Goal: Information Seeking & Learning: Learn about a topic

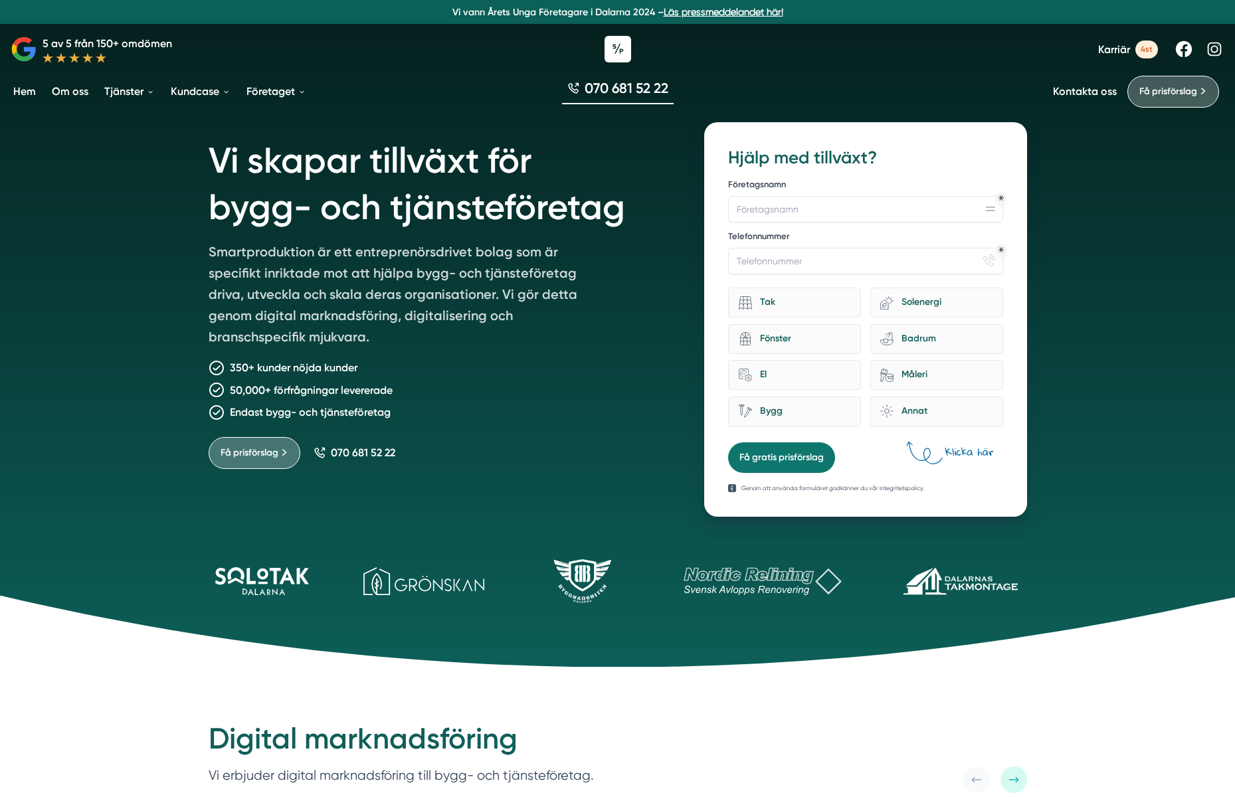
click at [796, 437] on form "12f867b5-b7b9-44a6-afd7-b655bf9021d1 Hjälp med tillväxt? Företagsnamn Telefonnu…" at bounding box center [865, 309] width 274 height 327
click at [791, 295] on div "Tak" at bounding box center [801, 303] width 99 height 18
click at [0, 0] on input "Tak" at bounding box center [0, 0] width 0 height 0
click at [791, 294] on div "Tak" at bounding box center [801, 303] width 99 height 18
click at [0, 0] on input "Tak" at bounding box center [0, 0] width 0 height 0
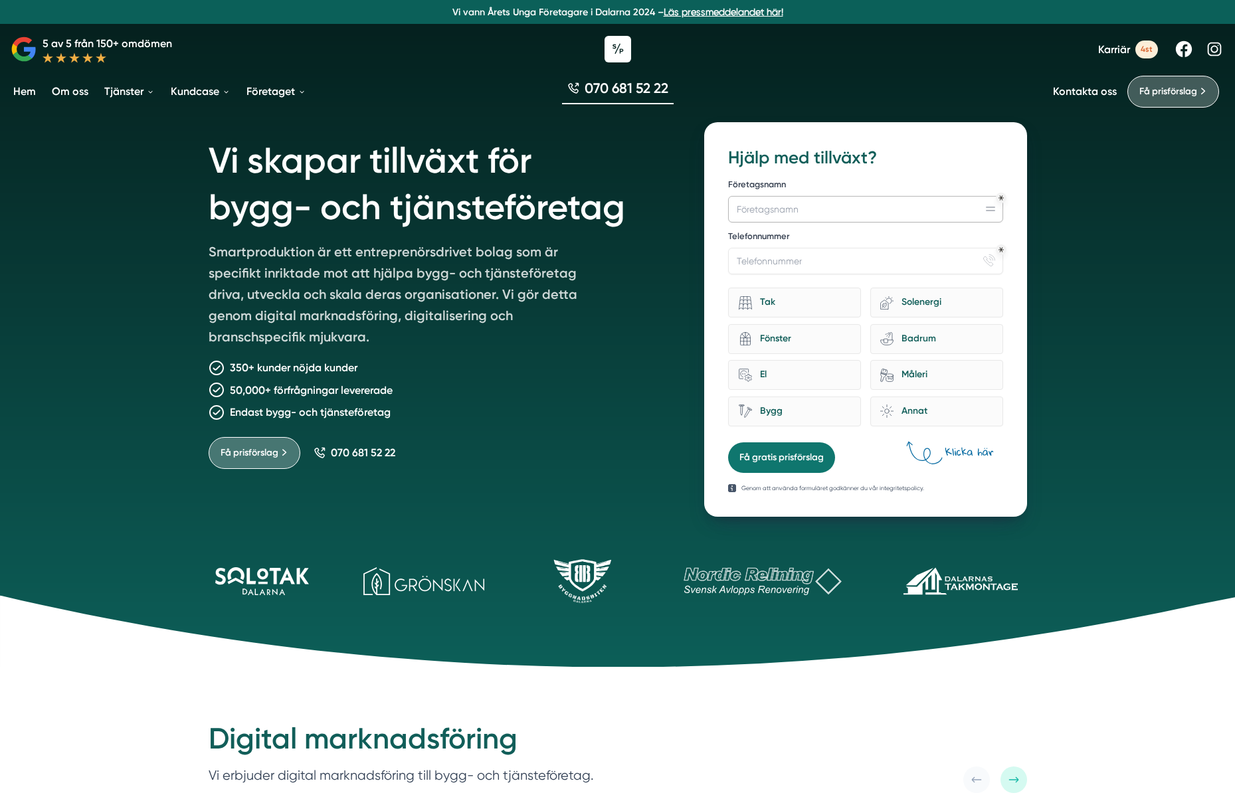
click at [788, 221] on input "Företagsnamn" at bounding box center [865, 209] width 274 height 27
click at [789, 249] on input "Telefonnummer" at bounding box center [865, 261] width 274 height 27
click at [784, 305] on div "Tak" at bounding box center [801, 303] width 99 height 18
click at [0, 0] on input "Tak" at bounding box center [0, 0] width 0 height 0
click at [785, 304] on div "Tak" at bounding box center [801, 303] width 99 height 18
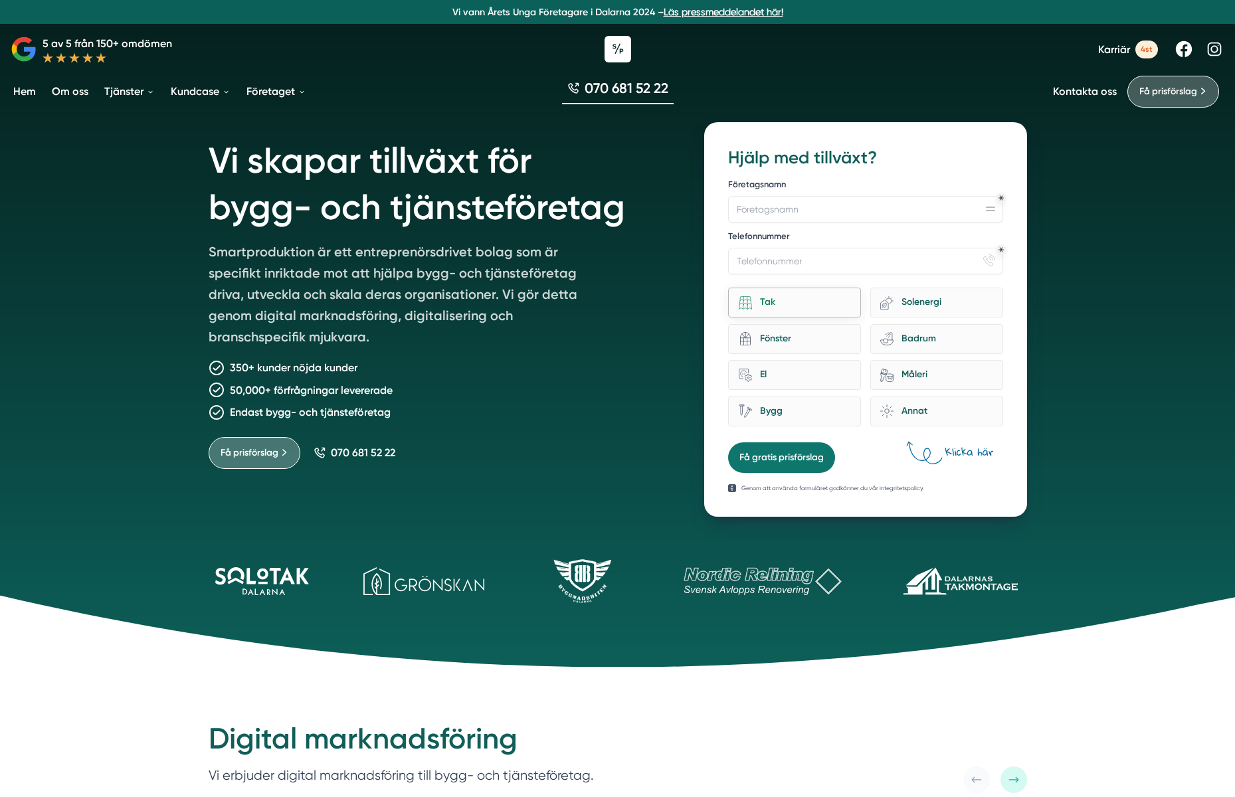
click at [0, 0] on input "Tak" at bounding box center [0, 0] width 0 height 0
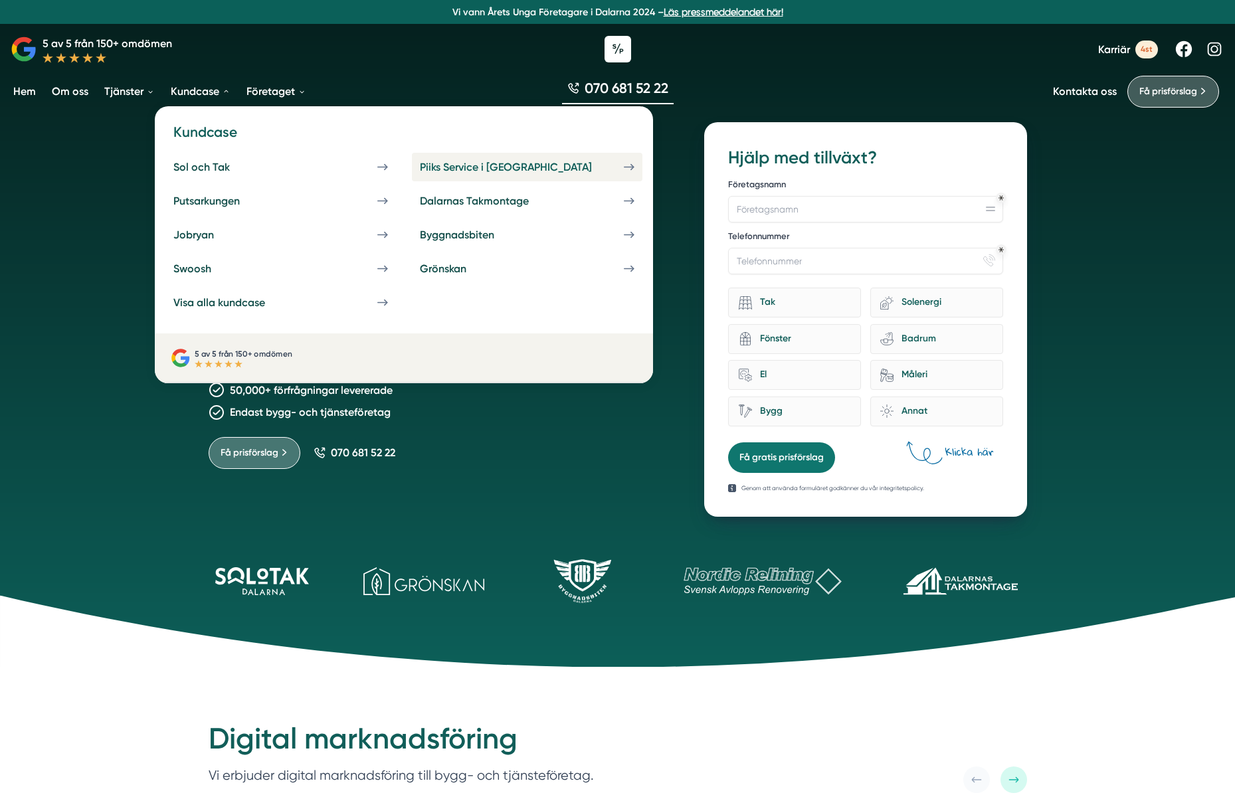
click at [423, 166] on div "Piiks Service i [GEOGRAPHIC_DATA]" at bounding box center [522, 167] width 204 height 13
click at [207, 274] on div "Swoosh" at bounding box center [208, 268] width 70 height 13
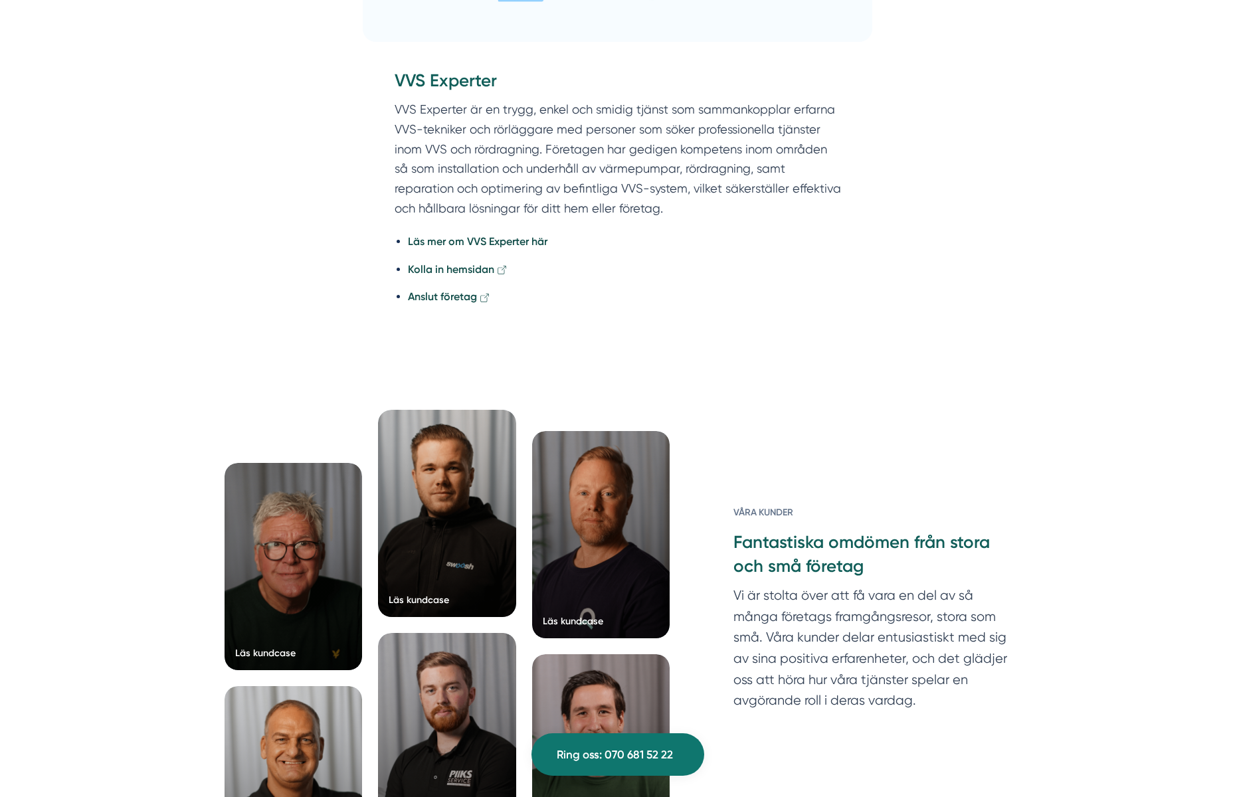
scroll to position [3229, 0]
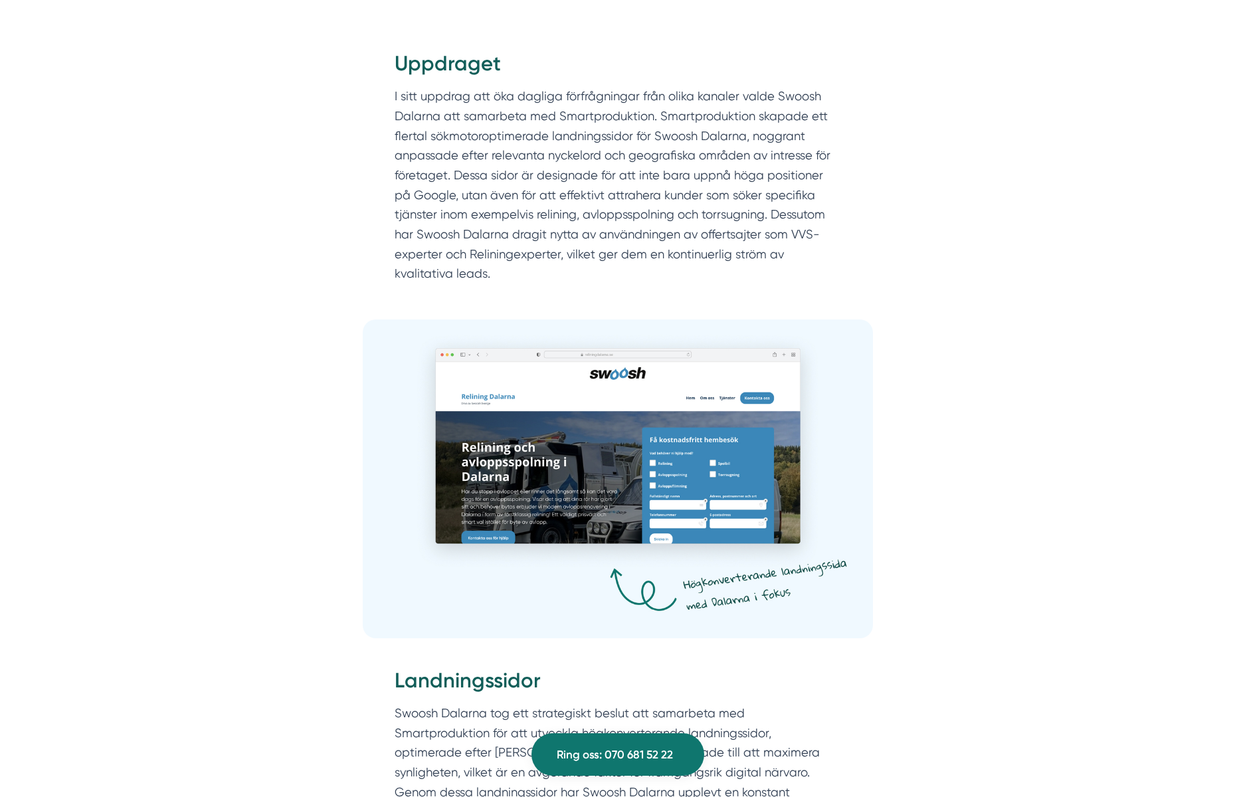
scroll to position [1532, 0]
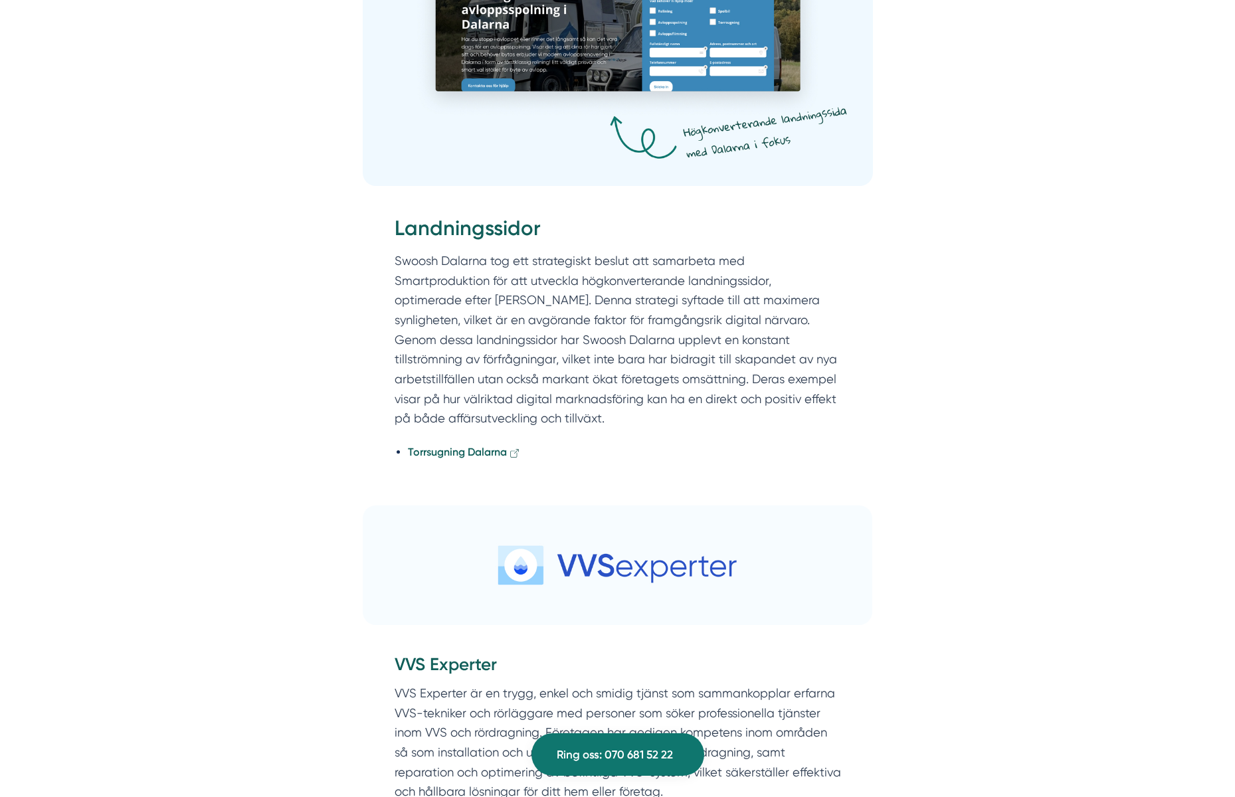
click at [476, 446] on strong "Torrsugning Dalarna" at bounding box center [457, 452] width 99 height 13
